Goal: Find specific page/section: Find specific page/section

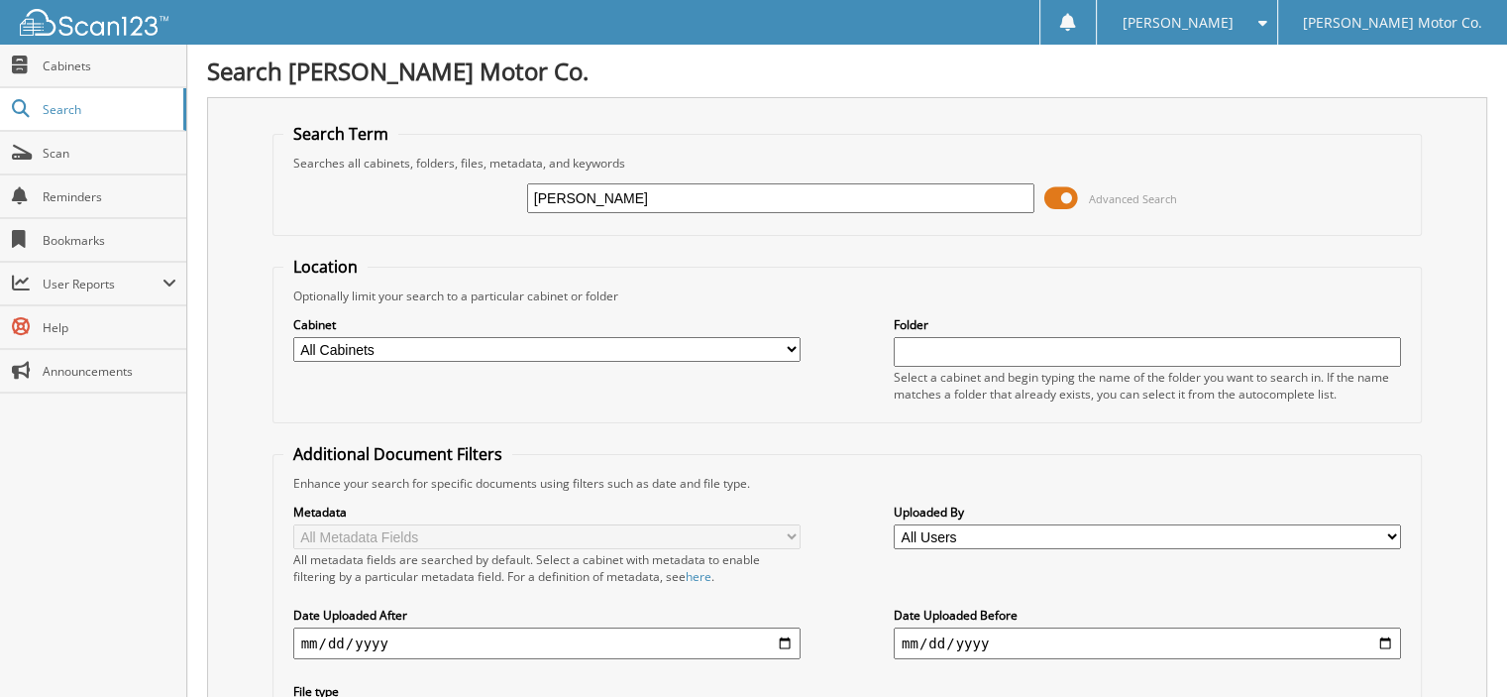
type input "[PERSON_NAME]"
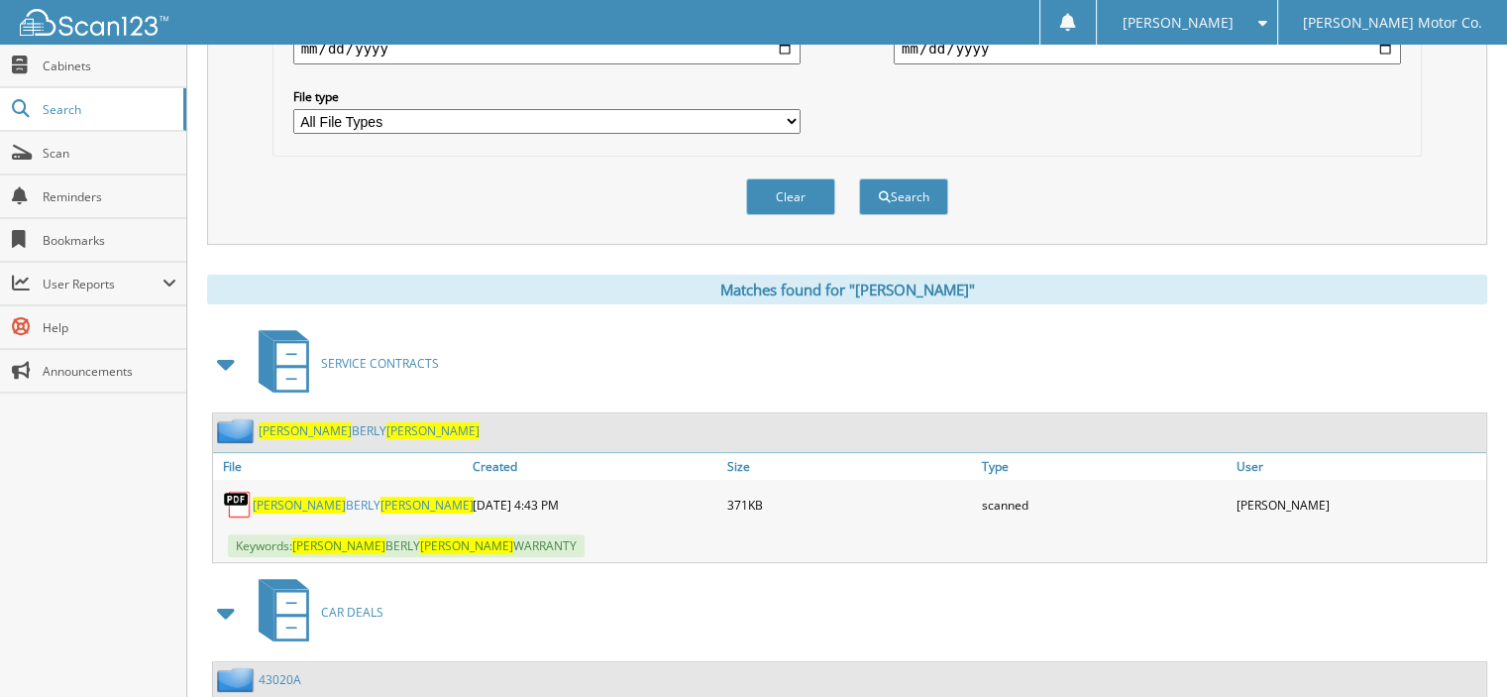
scroll to position [694, 0]
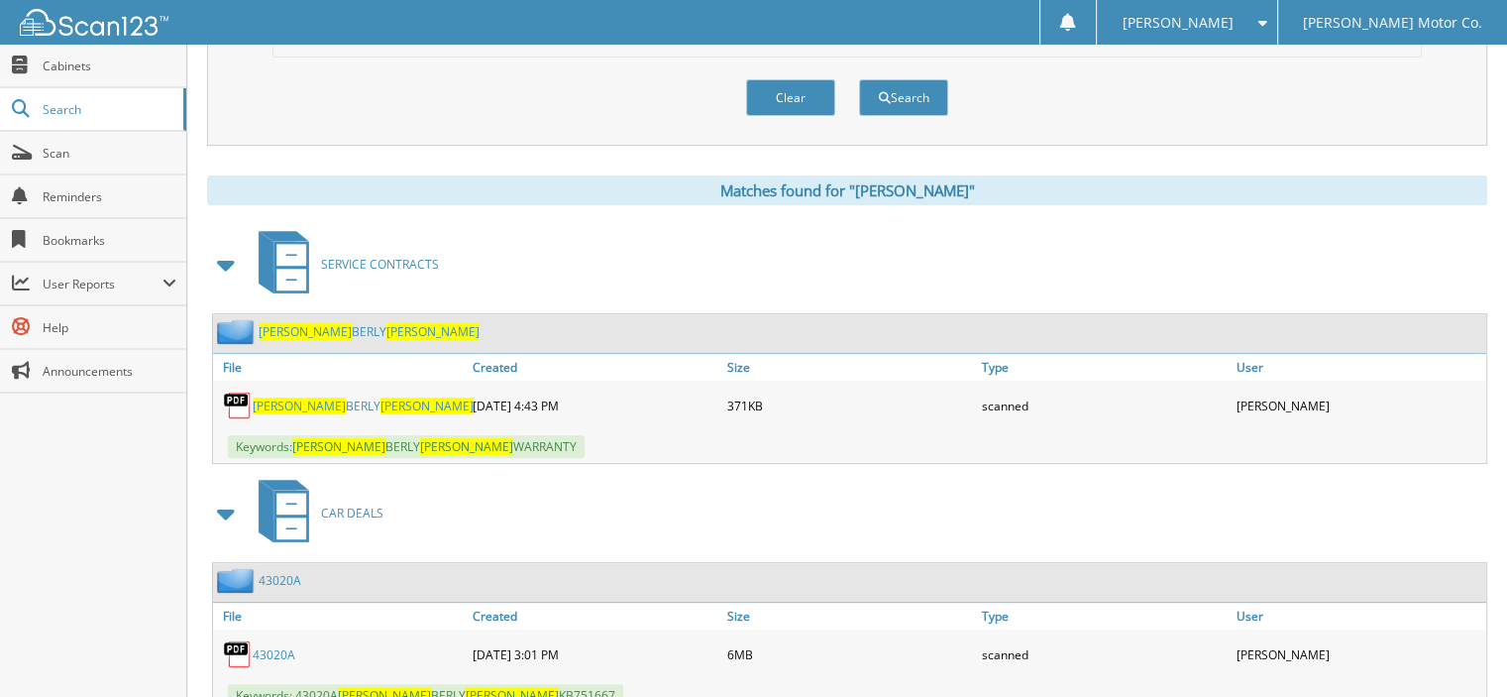
click at [381, 397] on span "[PERSON_NAME]" at bounding box center [427, 405] width 93 height 17
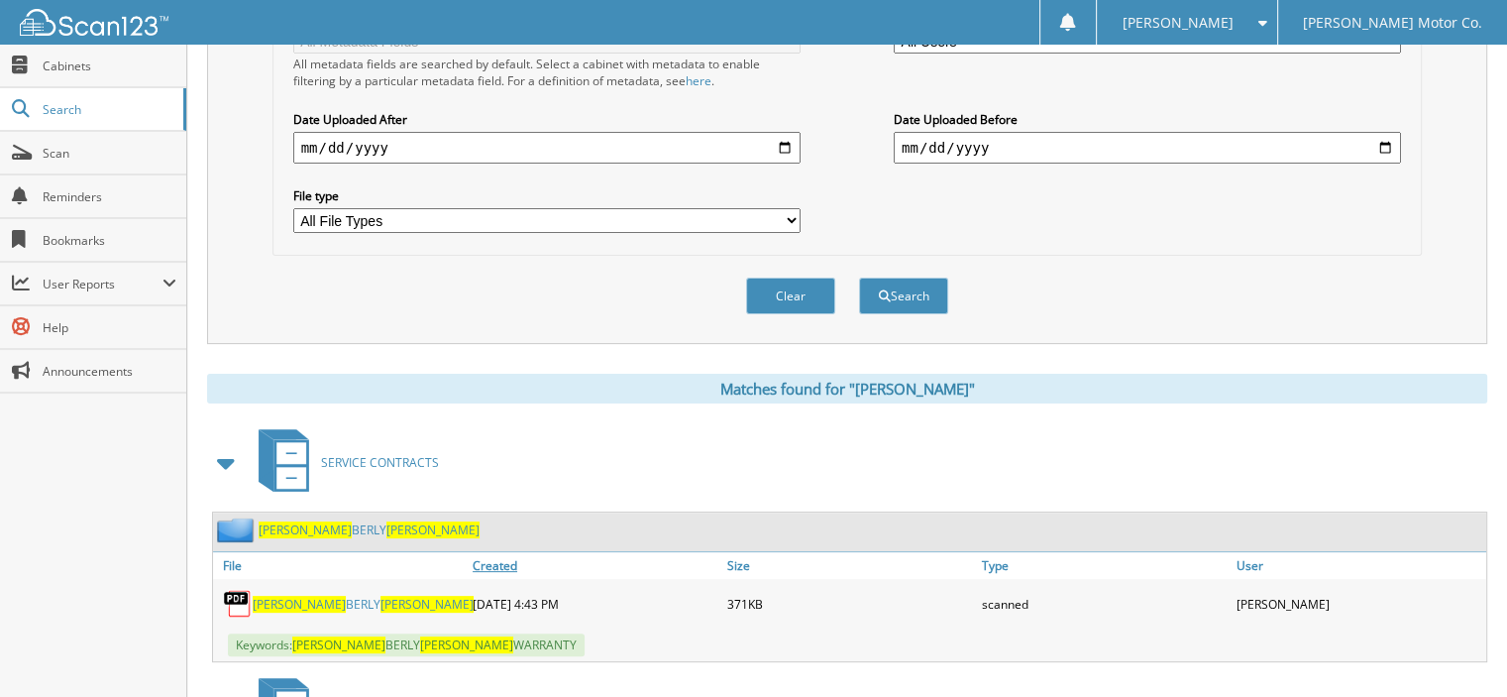
scroll to position [297, 0]
